Goal: Task Accomplishment & Management: Use online tool/utility

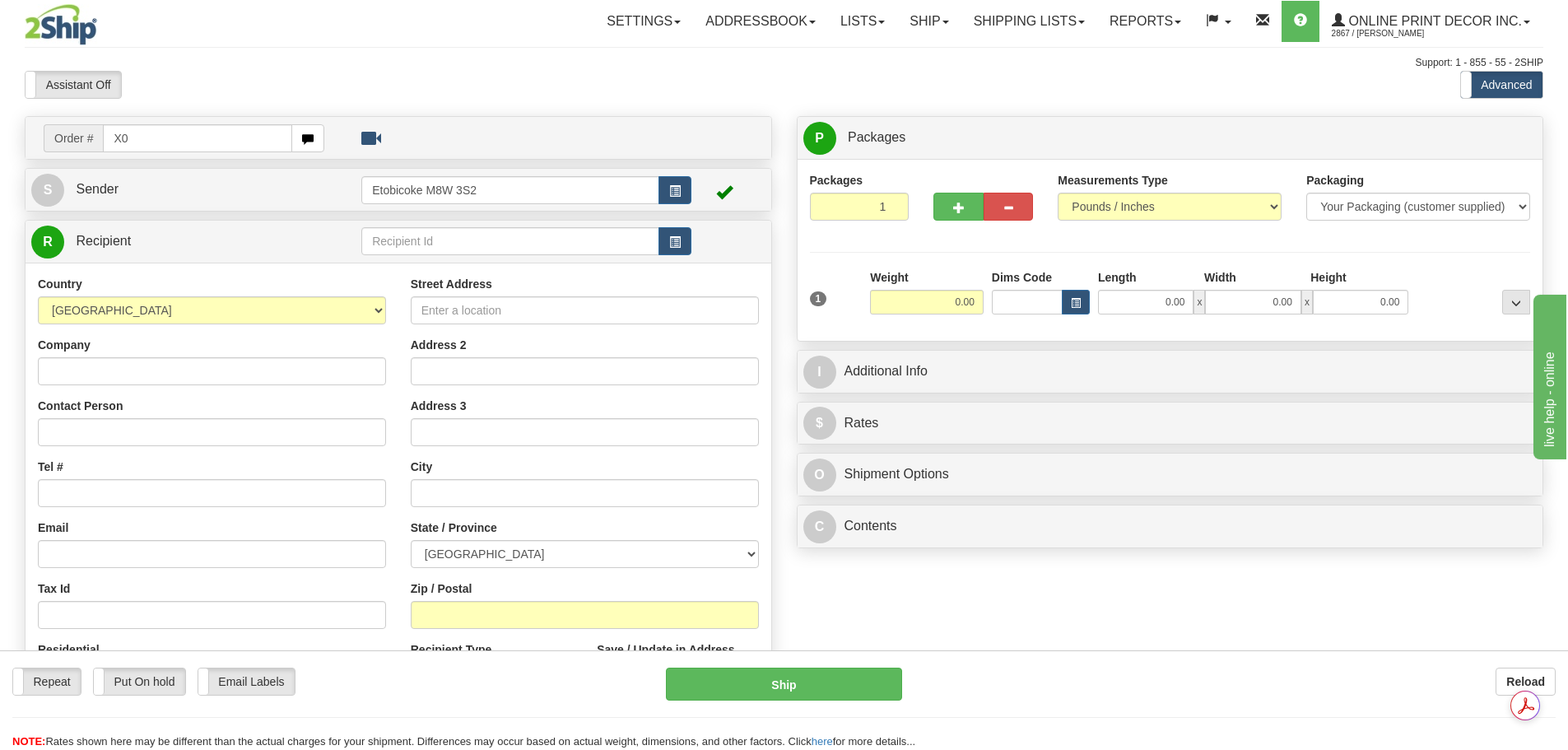
type input "X"
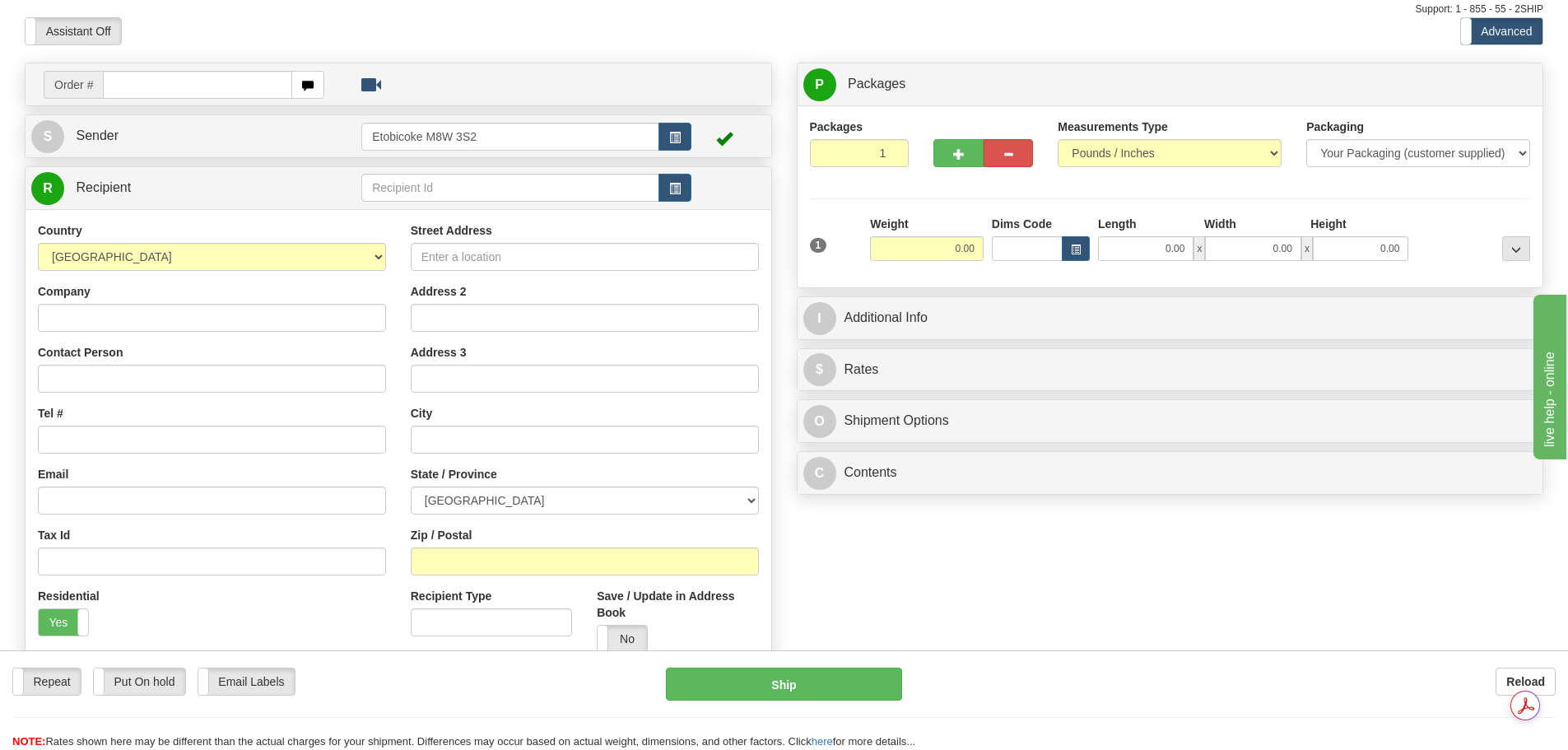
scroll to position [82, 0]
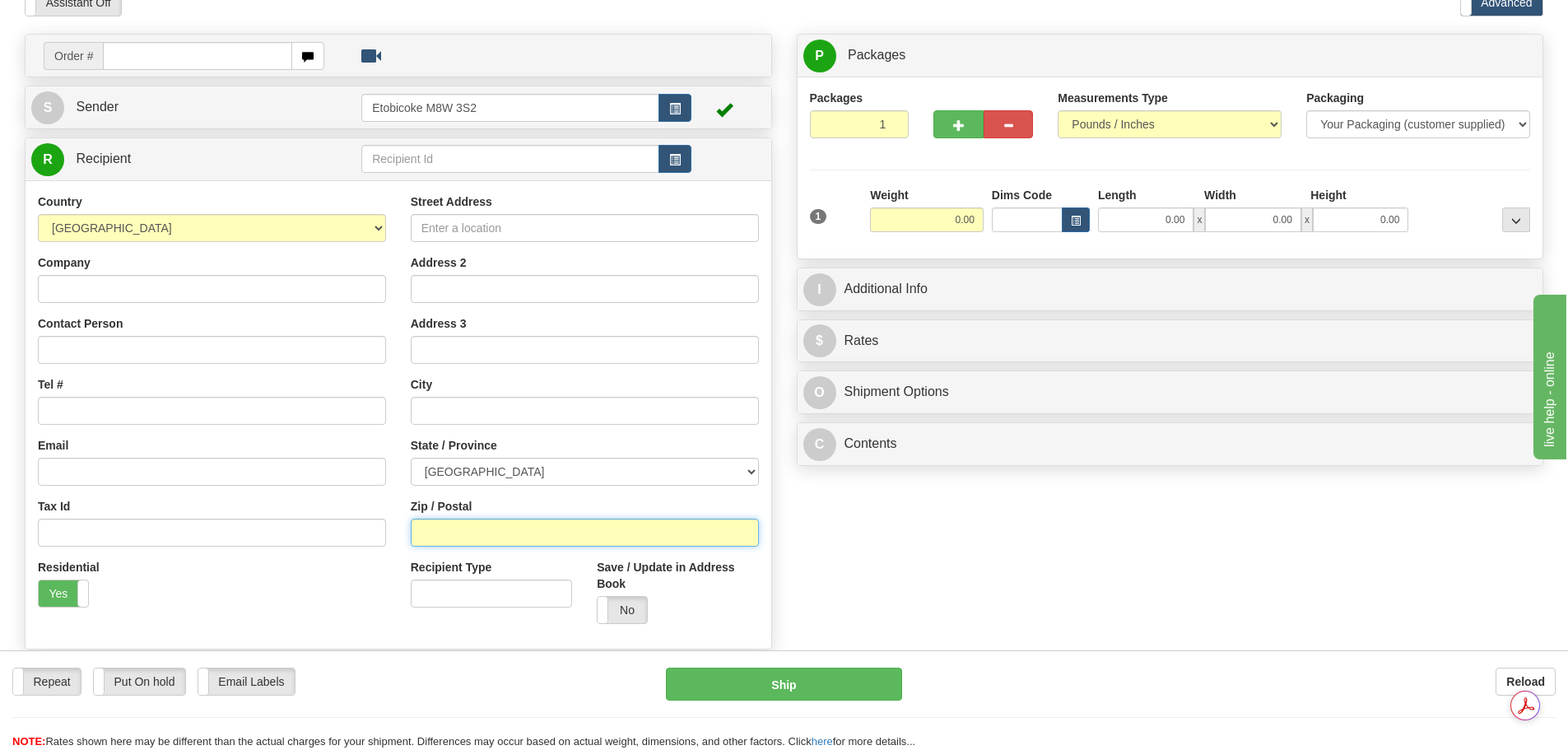
click at [444, 531] on input "Zip / Postal" at bounding box center [585, 533] width 348 height 28
type input "X0A2H0"
click at [538, 419] on input "text" at bounding box center [585, 411] width 348 height 28
type input "IQALUIT"
select select "NU"
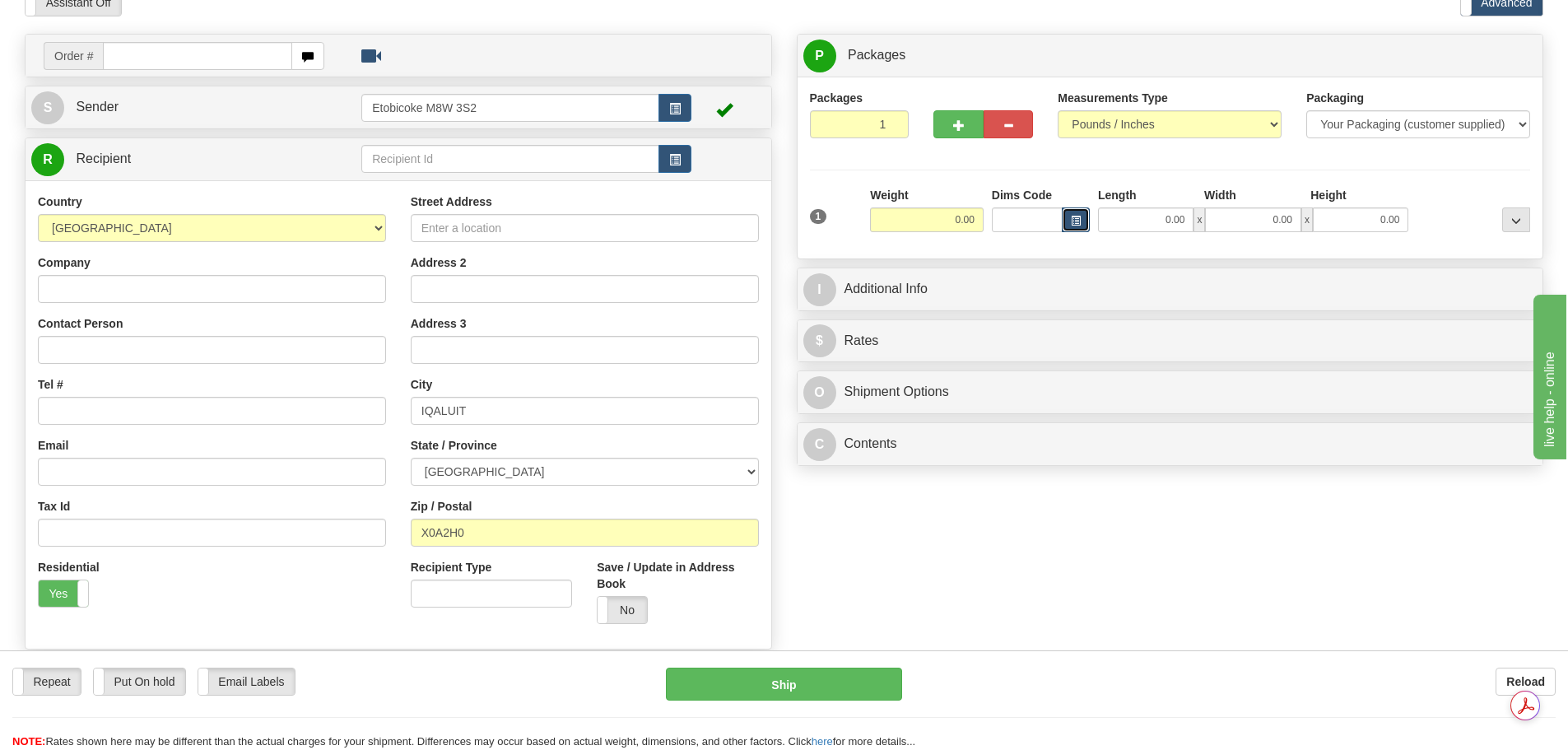
click at [1076, 225] on span "button" at bounding box center [1076, 221] width 10 height 9
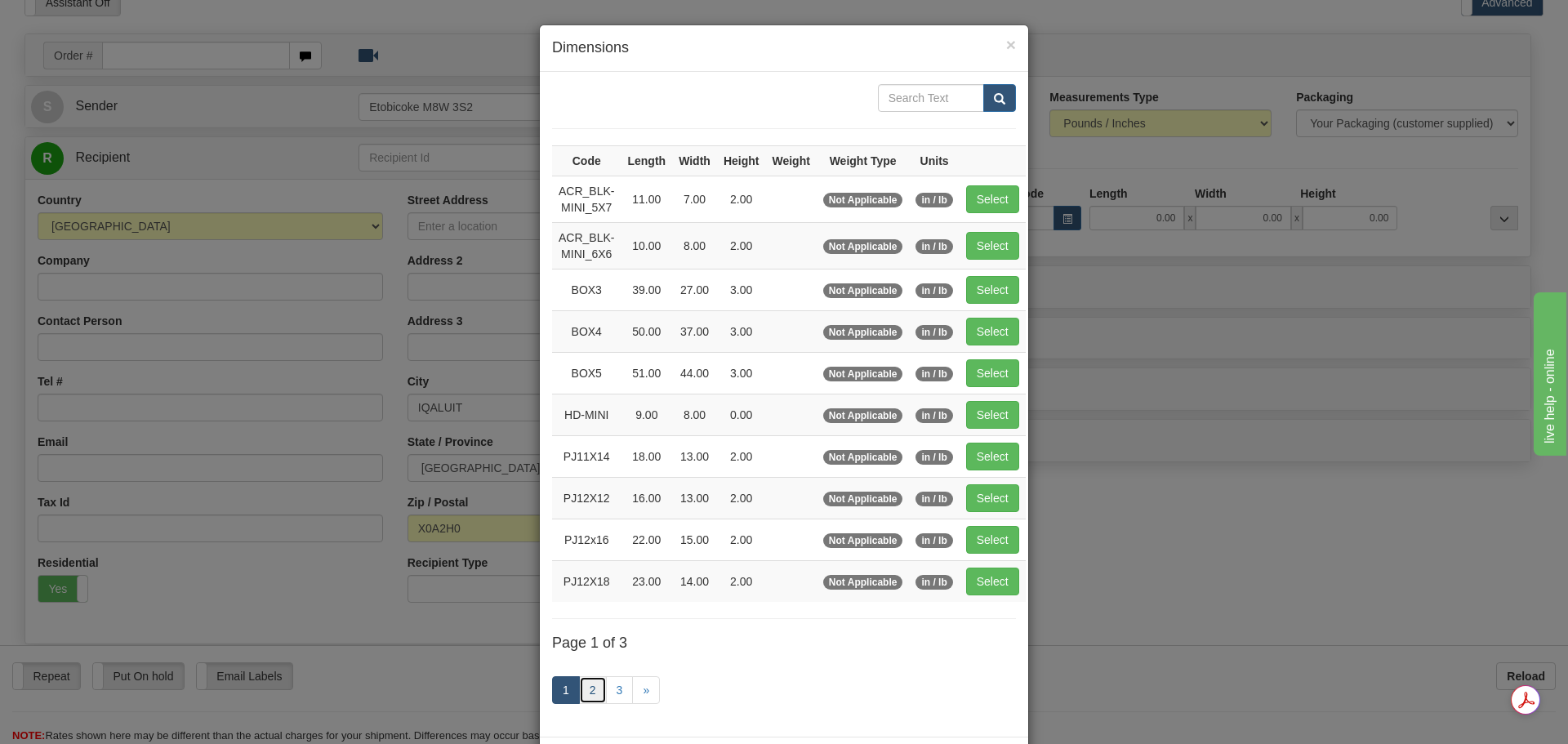
click at [589, 680] on link "2" at bounding box center [593, 690] width 28 height 28
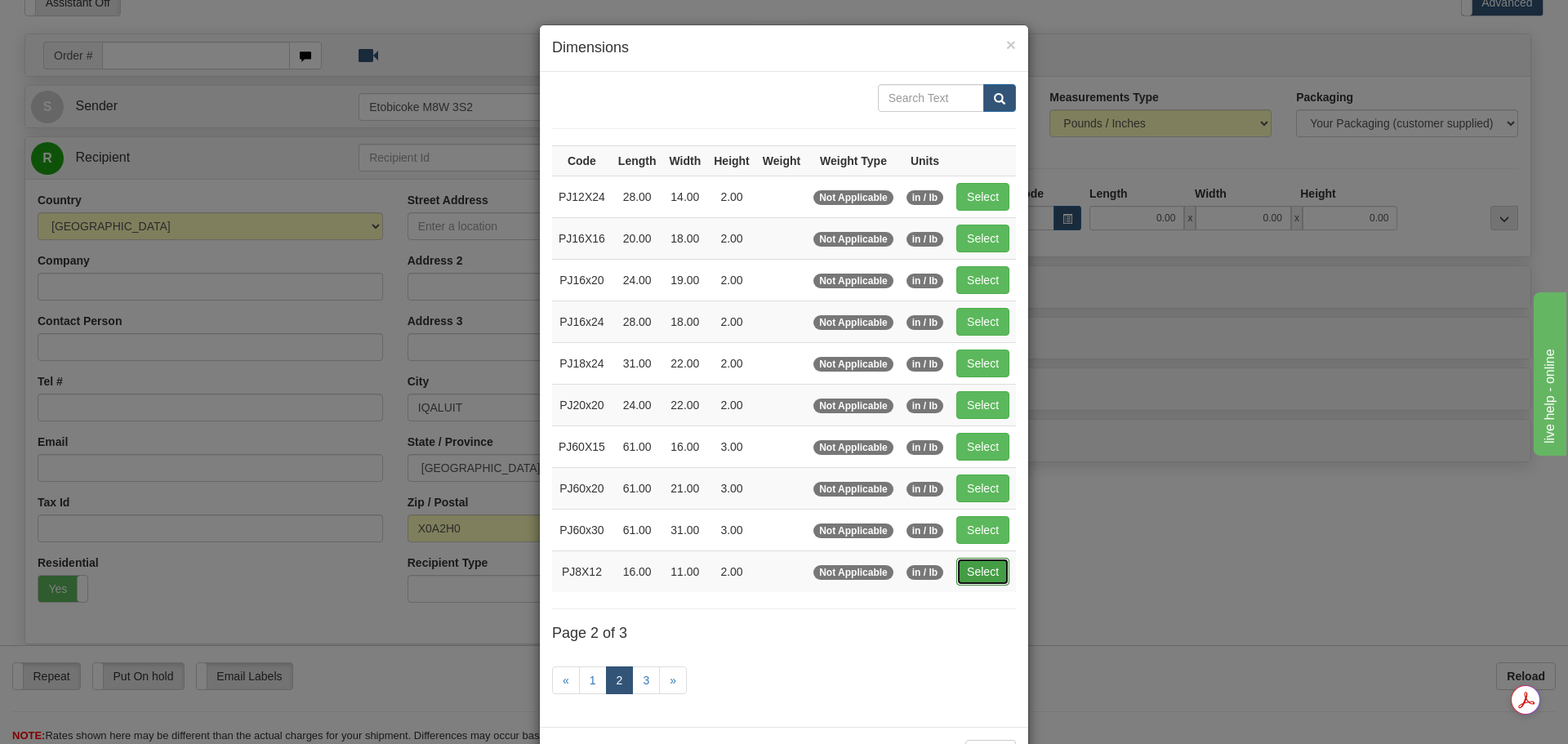
click at [971, 575] on button "Select" at bounding box center [983, 572] width 53 height 28
type input "PJ8X12"
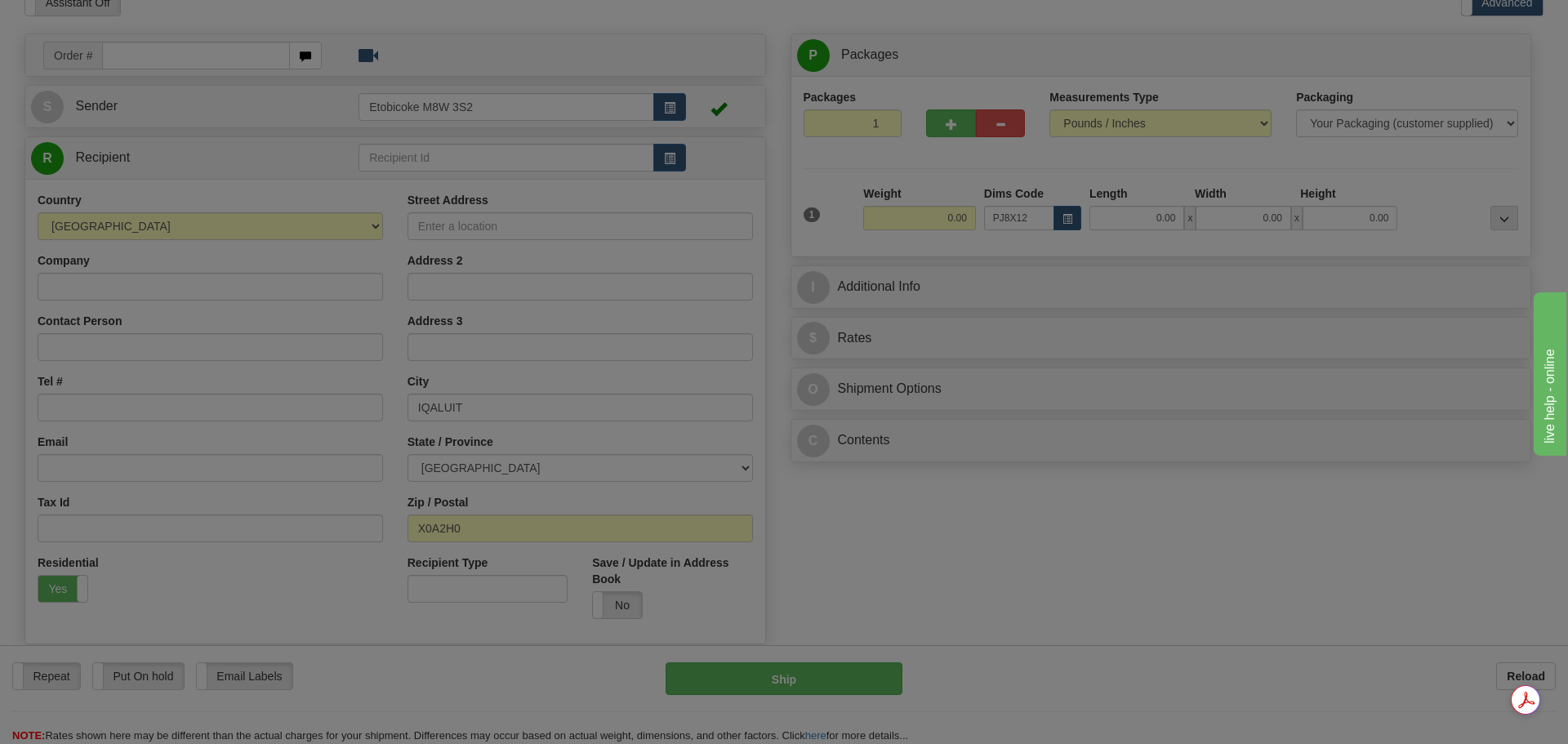
type input "16.00"
type input "11.00"
type input "2.00"
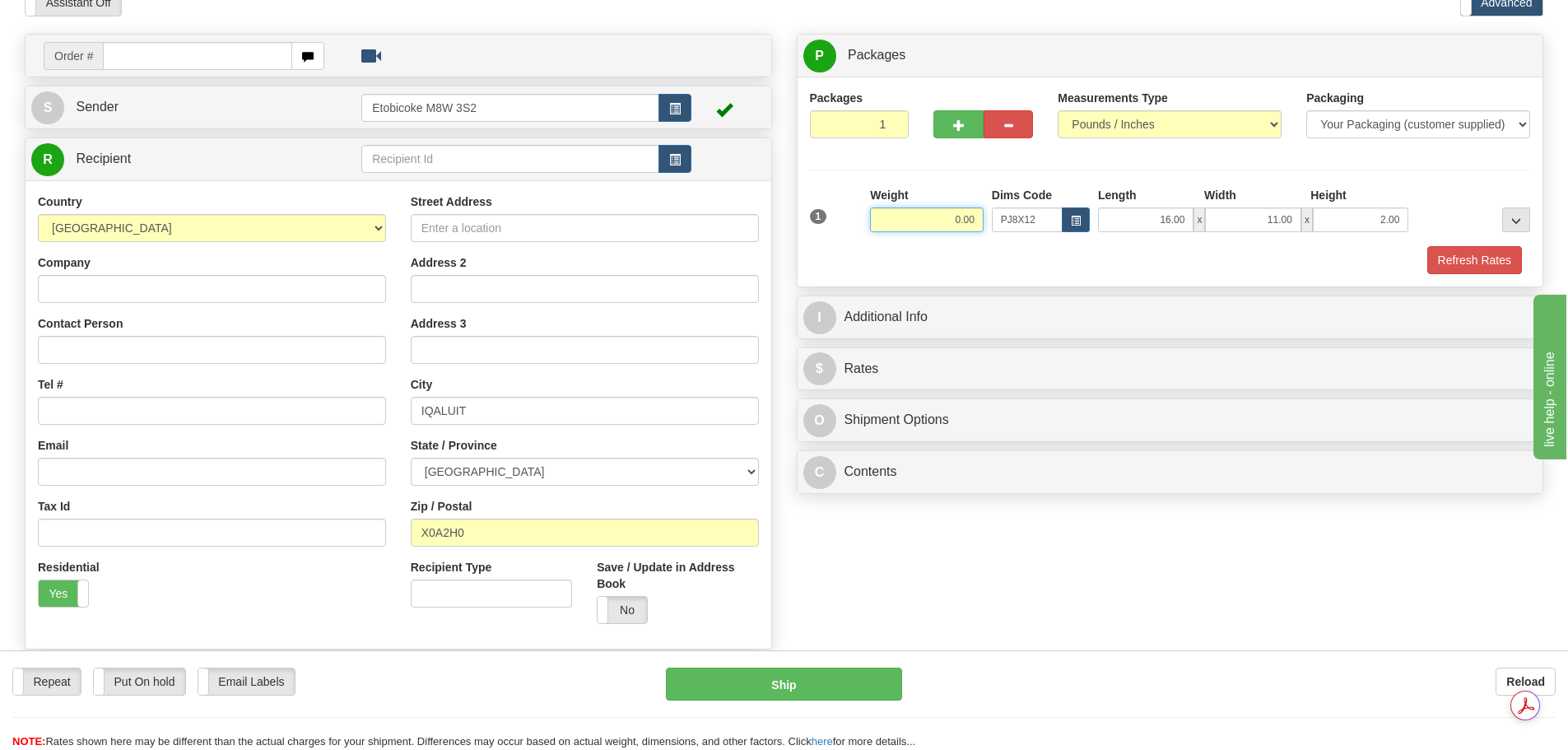
drag, startPoint x: 941, startPoint y: 221, endPoint x: 1036, endPoint y: 181, distance: 103.1
click at [1008, 222] on div "1 Weight 0.00 Dims Code x x" at bounding box center [1170, 216] width 729 height 58
type input "2.00"
click at [1485, 245] on div "Packaging Your Packaging (customer supplied) Envelope (carrier supplied) Pack (…" at bounding box center [1201, 245] width 668 height 1
click at [1484, 258] on button "Refresh Rates" at bounding box center [1475, 260] width 95 height 28
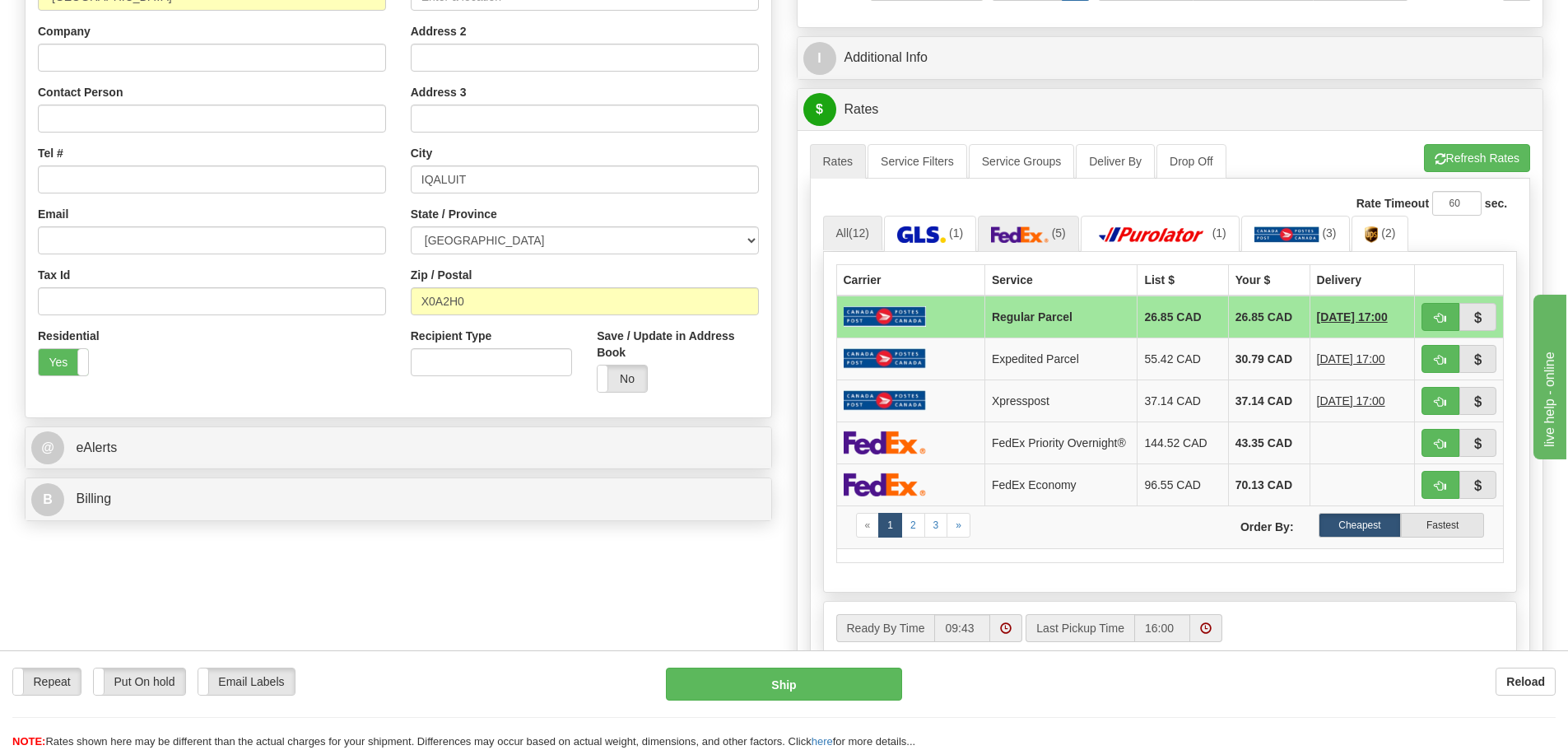
scroll to position [329, 0]
